Goal: Transaction & Acquisition: Book appointment/travel/reservation

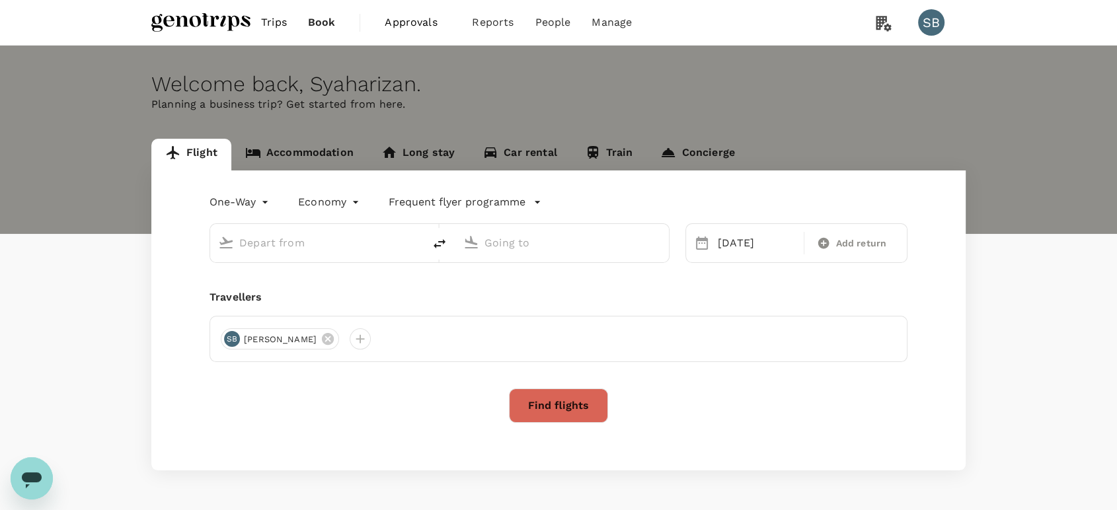
type input "[GEOGRAPHIC_DATA], [GEOGRAPHIC_DATA] (any)"
type input "Kuching Intl (KCH)"
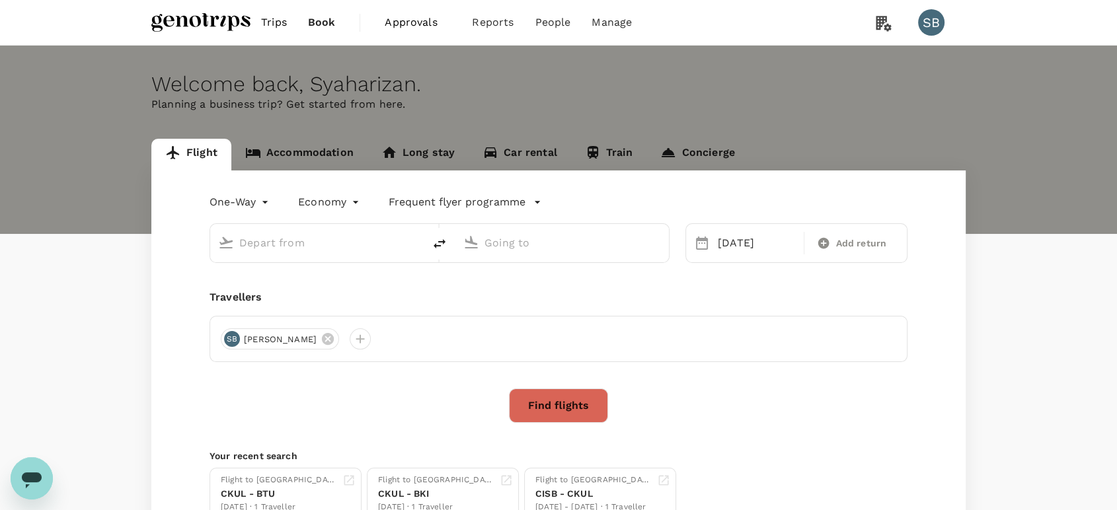
type input "[GEOGRAPHIC_DATA], [GEOGRAPHIC_DATA] (any)"
type input "Kuching Intl (KCH)"
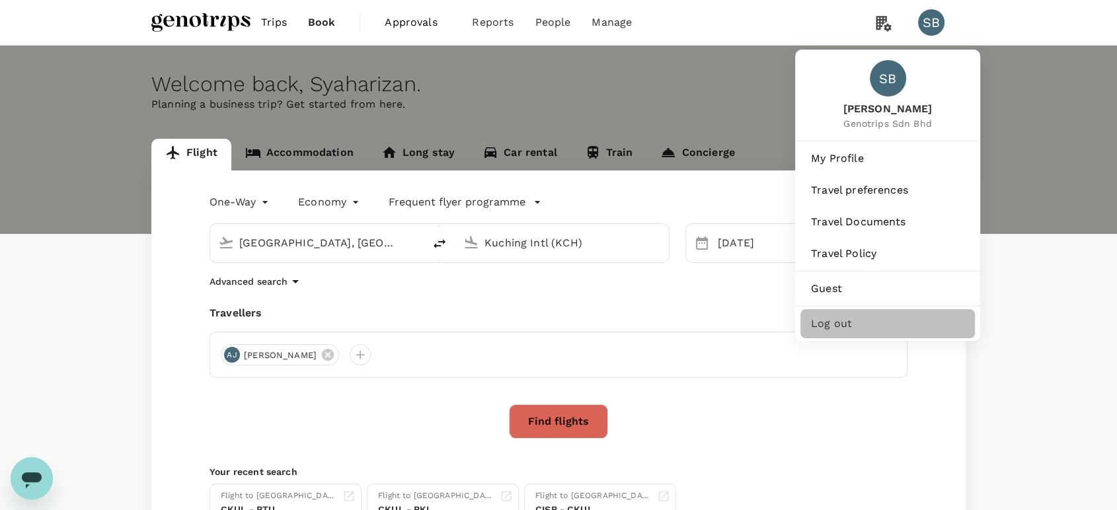
click at [876, 316] on span "Log out" at bounding box center [887, 324] width 153 height 16
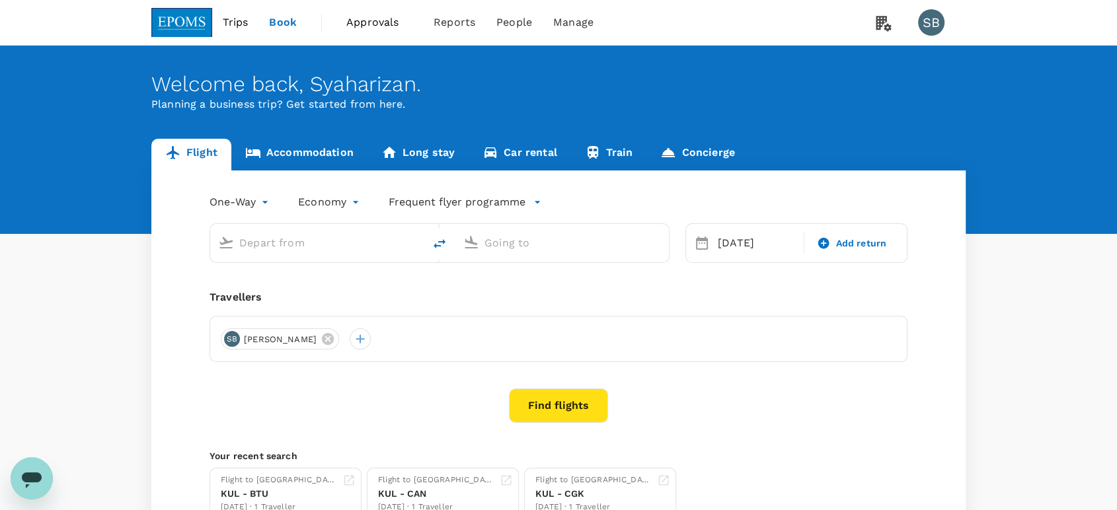
type input "Kuala Lumpur Intl ([GEOGRAPHIC_DATA])"
type input "Kuching Intl (KCH)"
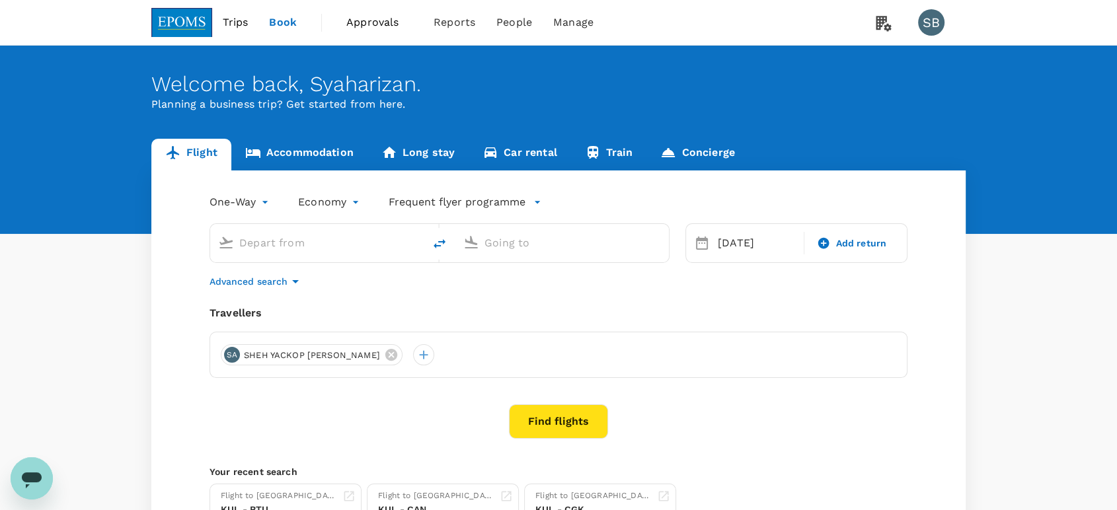
type input "Kuala Lumpur Intl ([GEOGRAPHIC_DATA])"
type input "Kuching Intl (KCH)"
